Goal: Information Seeking & Learning: Learn about a topic

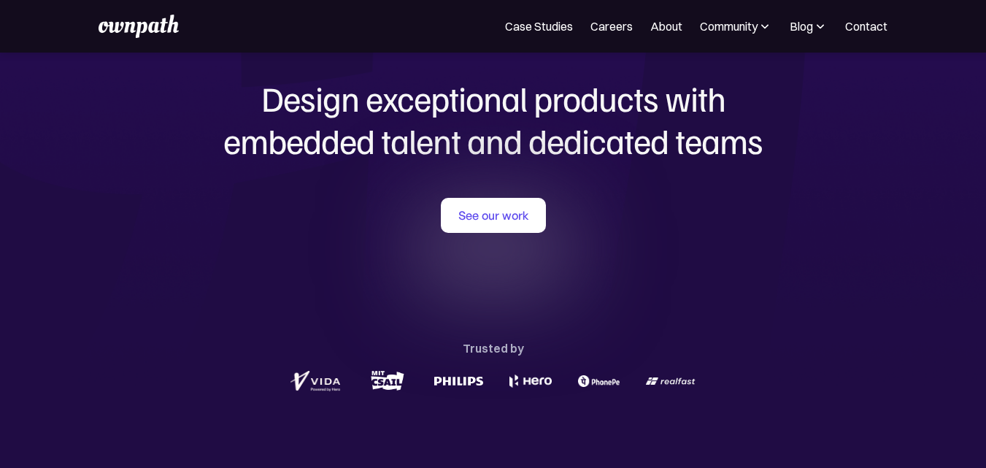
scroll to position [79, 0]
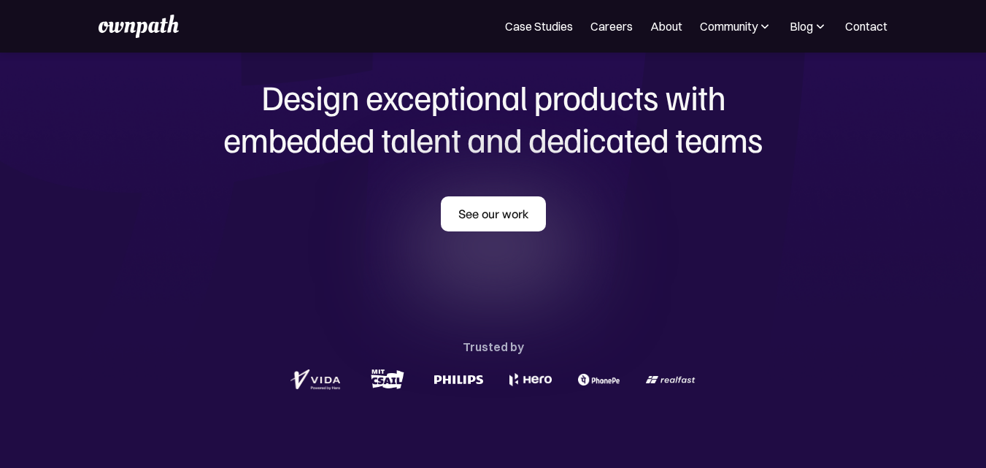
click at [529, 226] on link "See our work" at bounding box center [493, 213] width 105 height 35
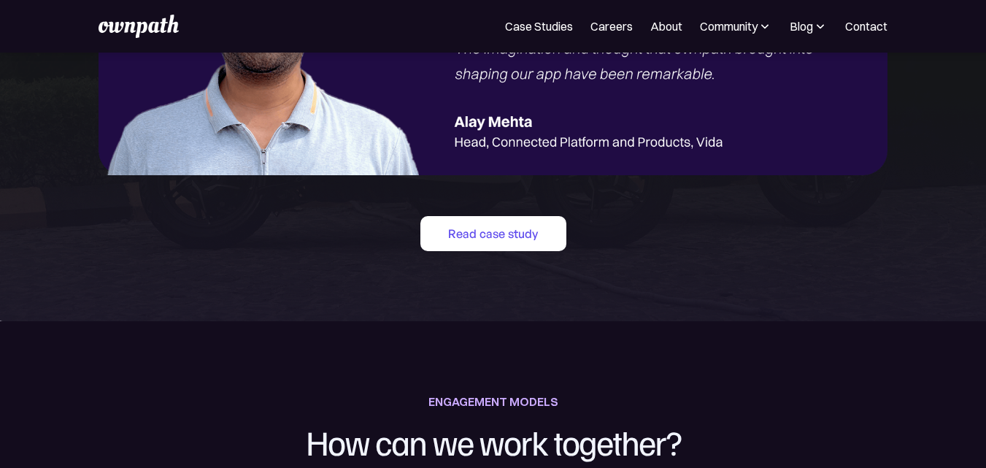
scroll to position [1917, 0]
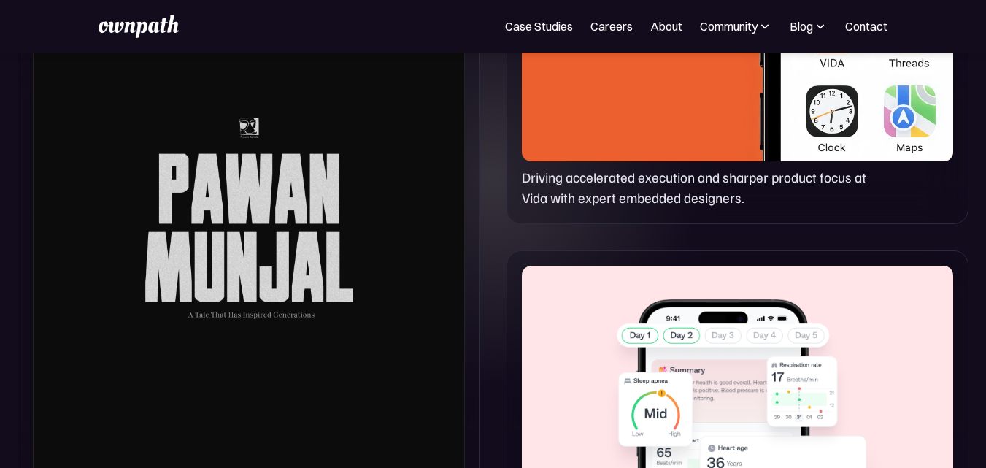
scroll to position [914, 0]
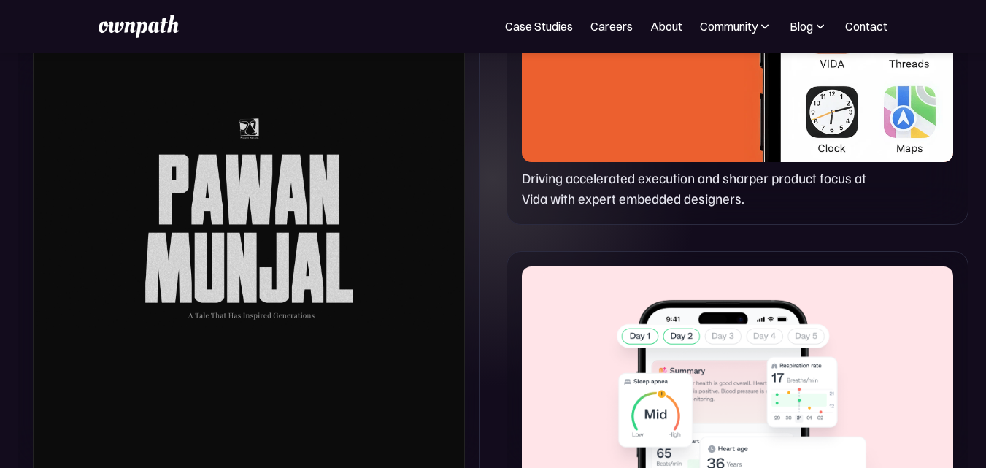
click at [305, 213] on div at bounding box center [249, 215] width 432 height 662
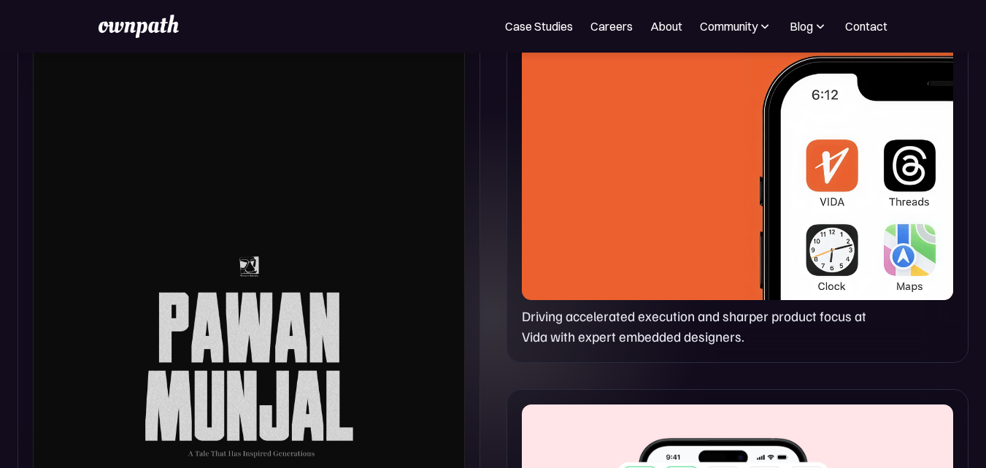
scroll to position [777, 0]
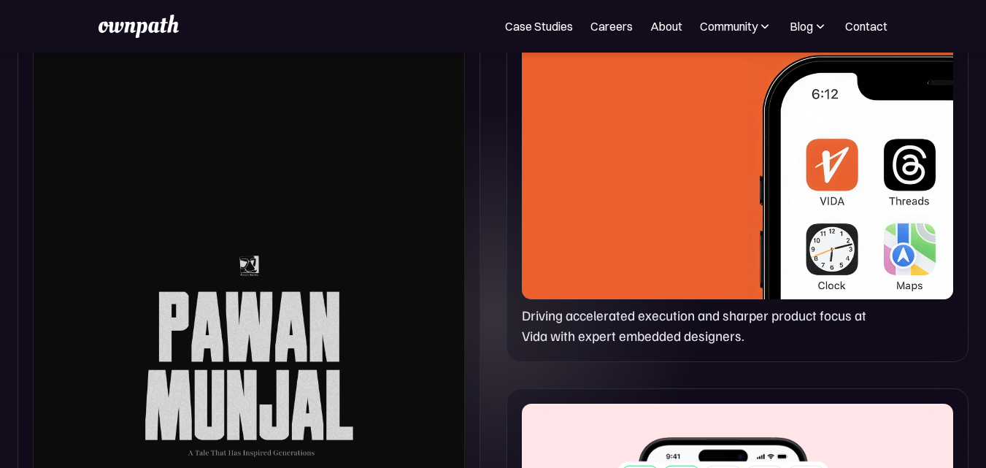
click at [762, 172] on img at bounding box center [849, 163] width 210 height 284
click at [629, 337] on p "Driving accelerated execution and sharper product focus at Vida with expert emb…" at bounding box center [694, 326] width 345 height 42
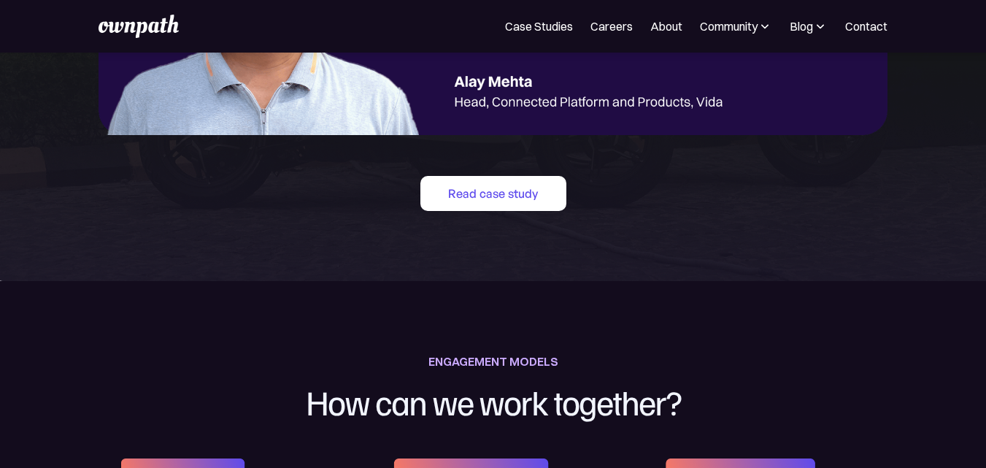
scroll to position [1956, 0]
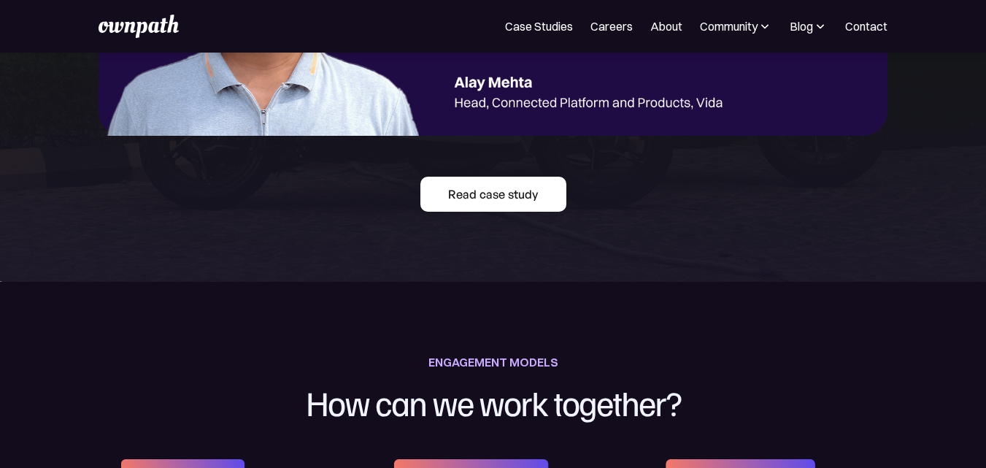
click at [494, 202] on link "Read case study" at bounding box center [494, 194] width 146 height 35
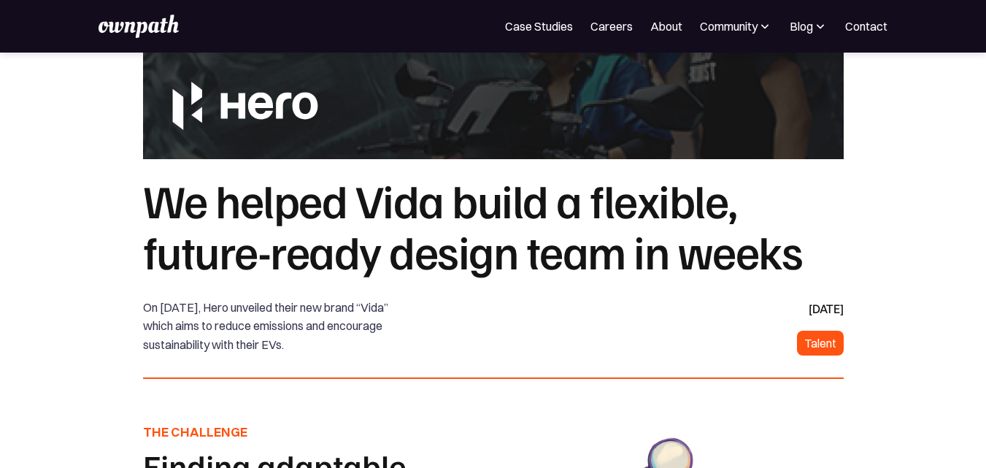
scroll to position [164, 0]
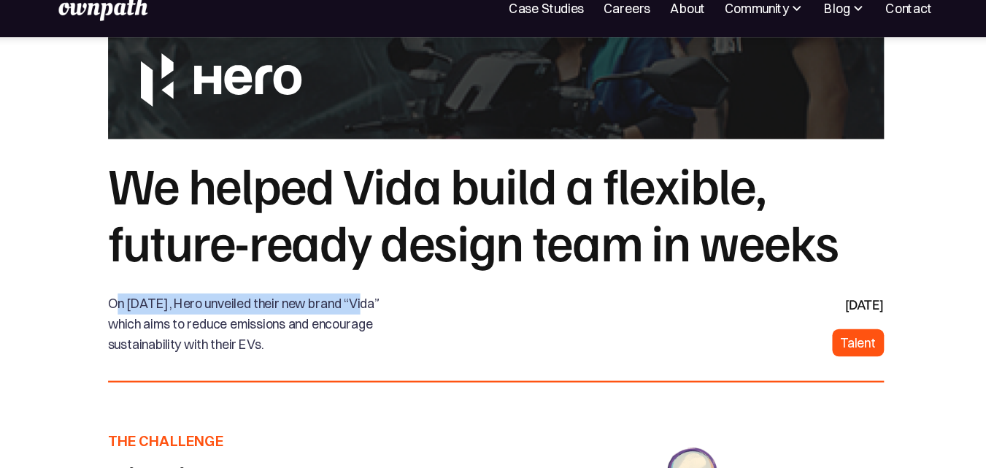
drag, startPoint x: 151, startPoint y: 292, endPoint x: 383, endPoint y: 285, distance: 231.6
click at [383, 285] on div "On March 3rd 2022, Hero unveiled their new brand “Vida” which aims to reduce em…" at bounding box center [281, 312] width 276 height 56
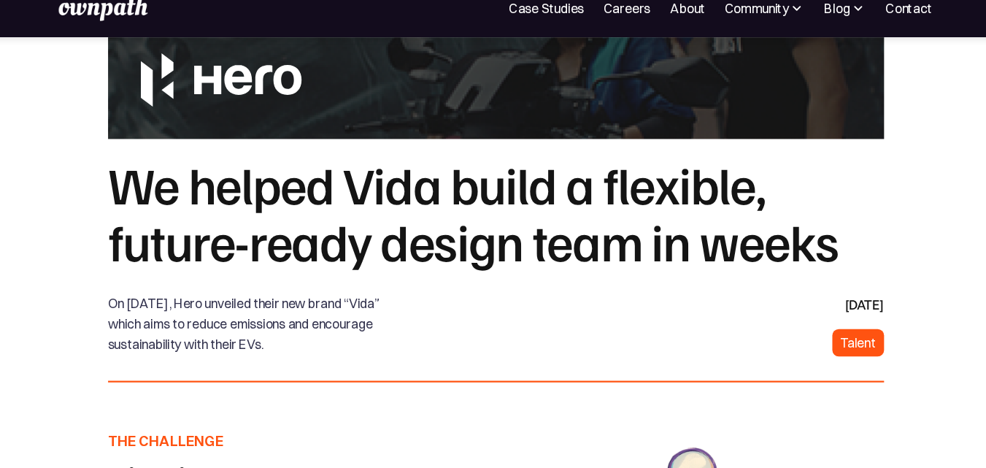
click at [183, 310] on div "On March 3rd 2022, Hero unveiled their new brand “Vida” which aims to reduce em…" at bounding box center [281, 312] width 276 height 56
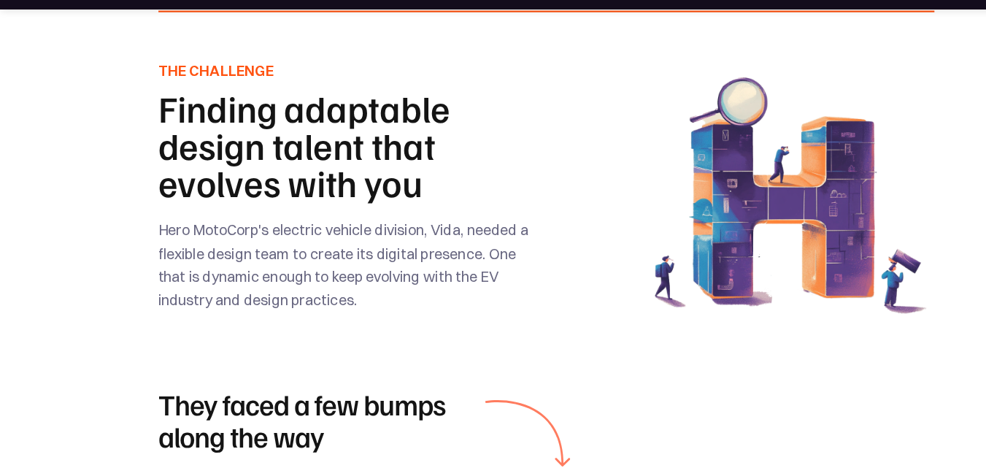
scroll to position [473, 0]
